Goal: Task Accomplishment & Management: Manage account settings

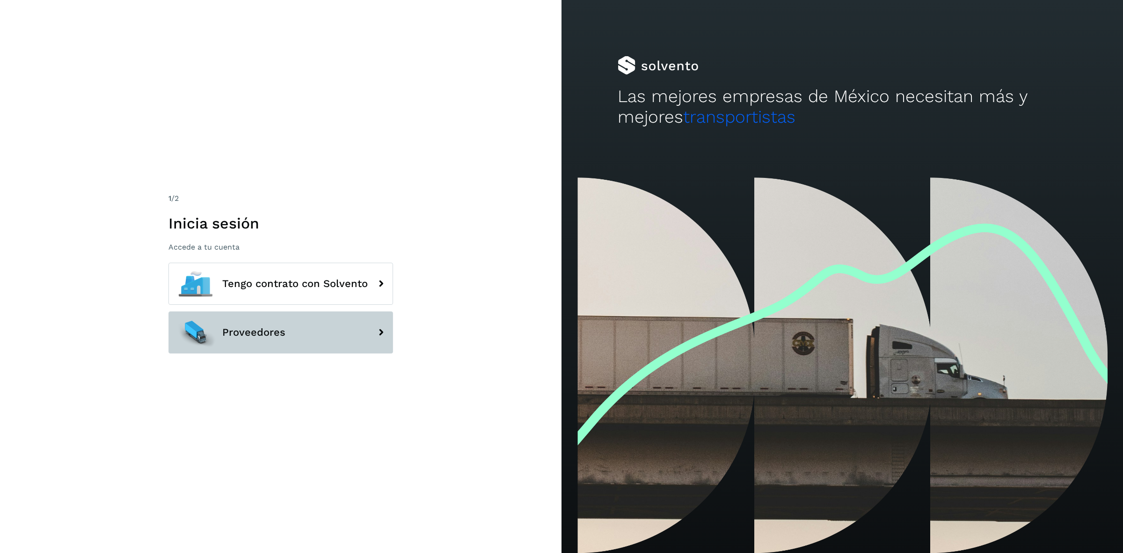
click at [235, 335] on span "Proveedores" at bounding box center [253, 332] width 63 height 11
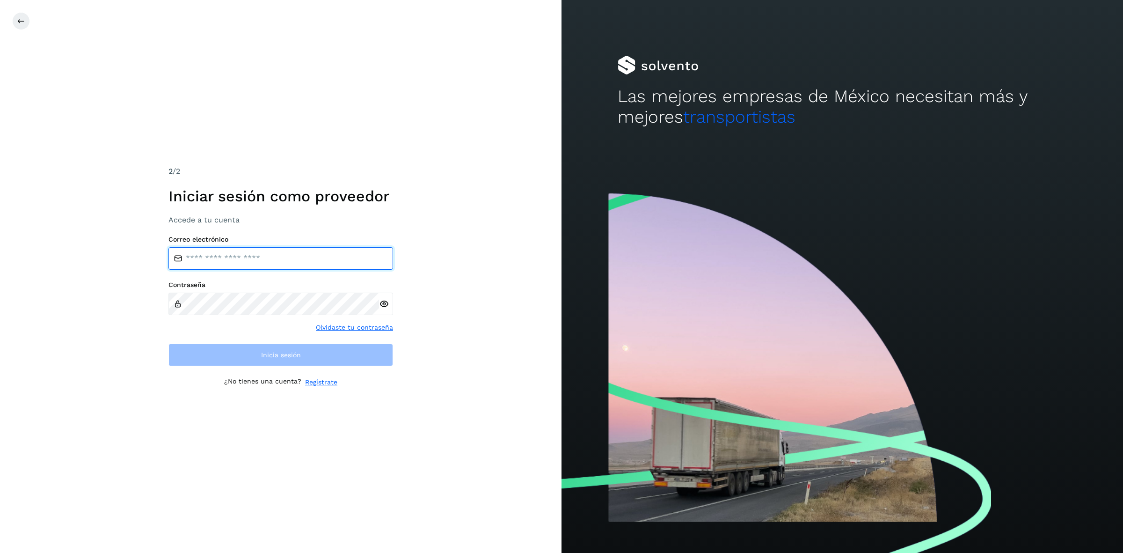
type input "**********"
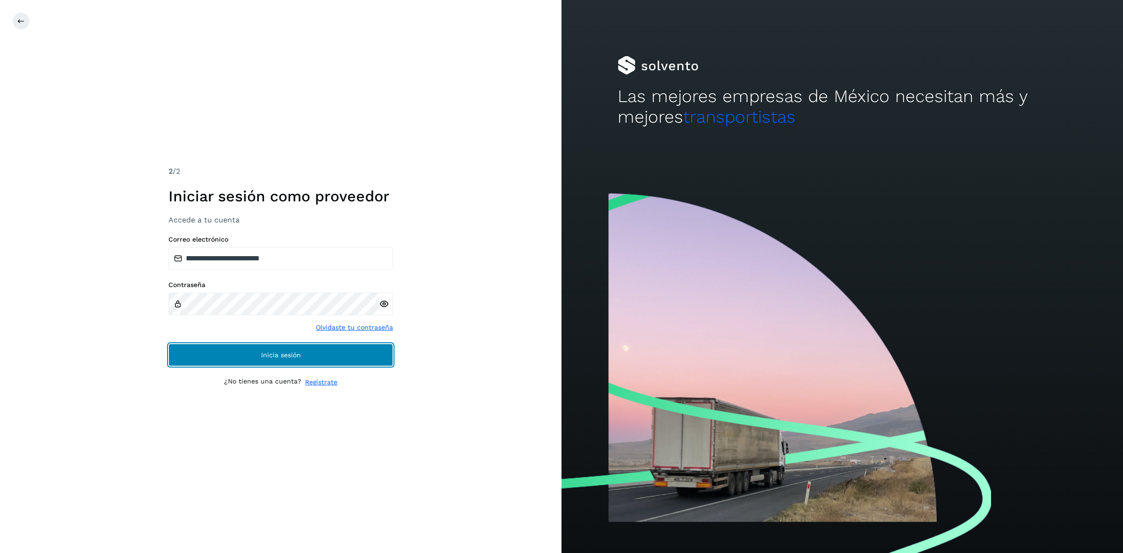
click at [296, 354] on span "Inicia sesión" at bounding box center [281, 355] width 40 height 7
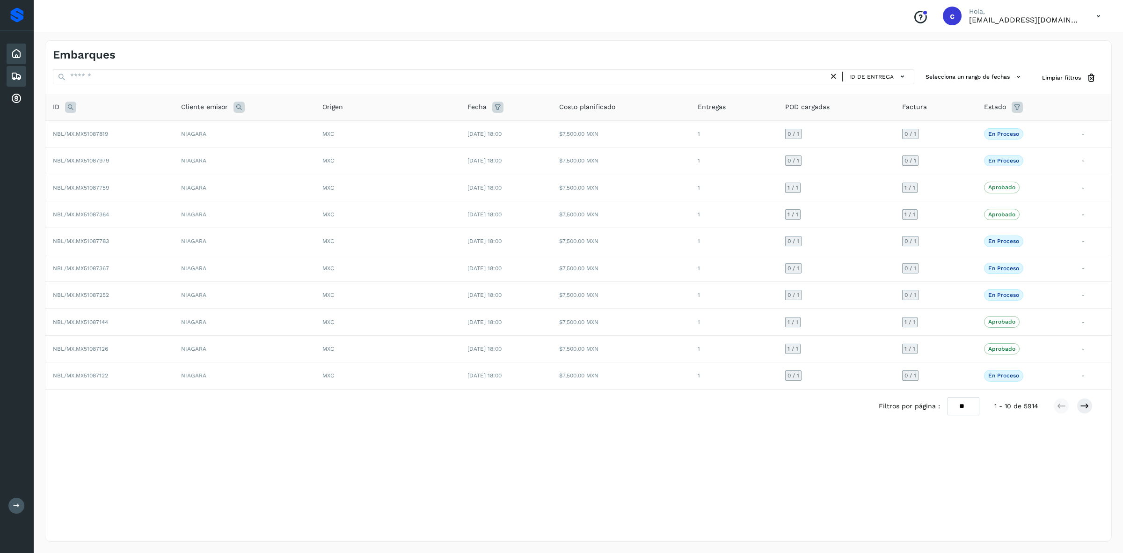
click at [8, 56] on div "Inicio" at bounding box center [17, 54] width 20 height 21
